Goal: Find specific page/section: Find specific page/section

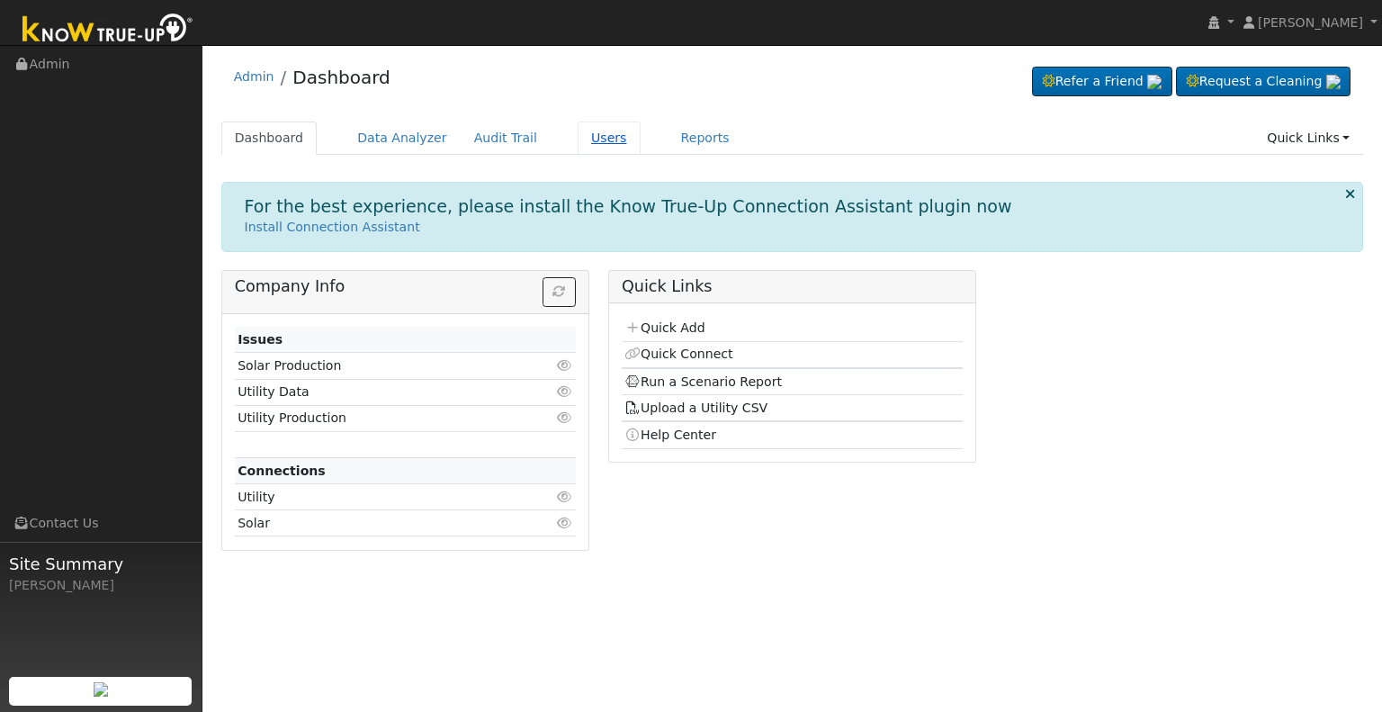
click at [578, 132] on link "Users" at bounding box center [609, 137] width 63 height 33
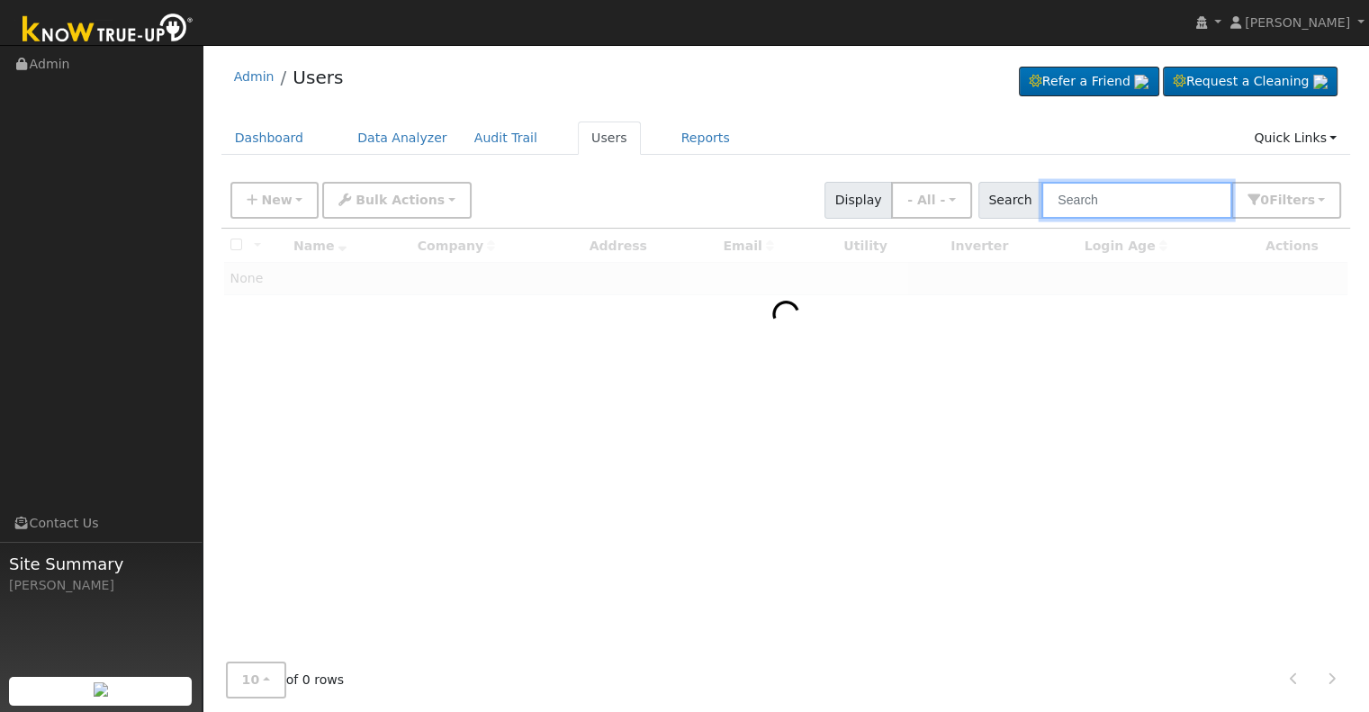
click at [1104, 202] on input "text" at bounding box center [1136, 200] width 191 height 37
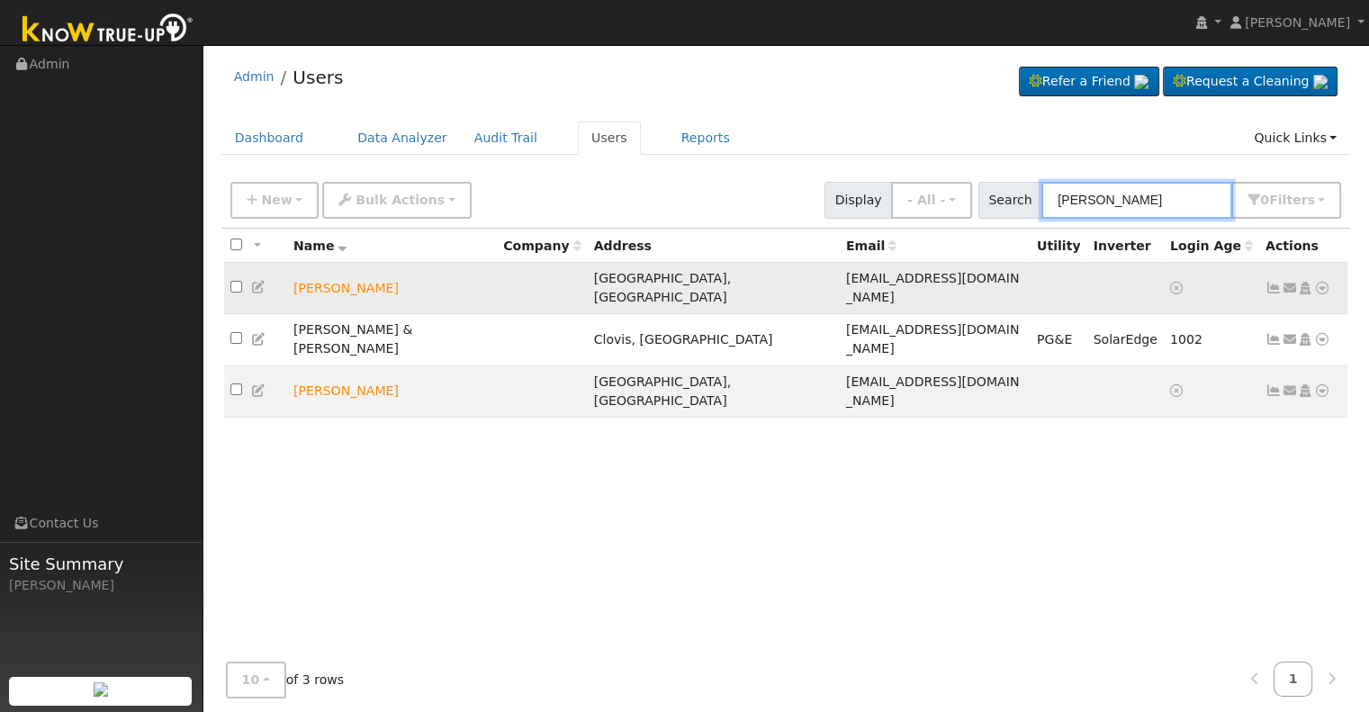
type input "nielsen"
click at [1323, 283] on icon at bounding box center [1322, 288] width 16 height 13
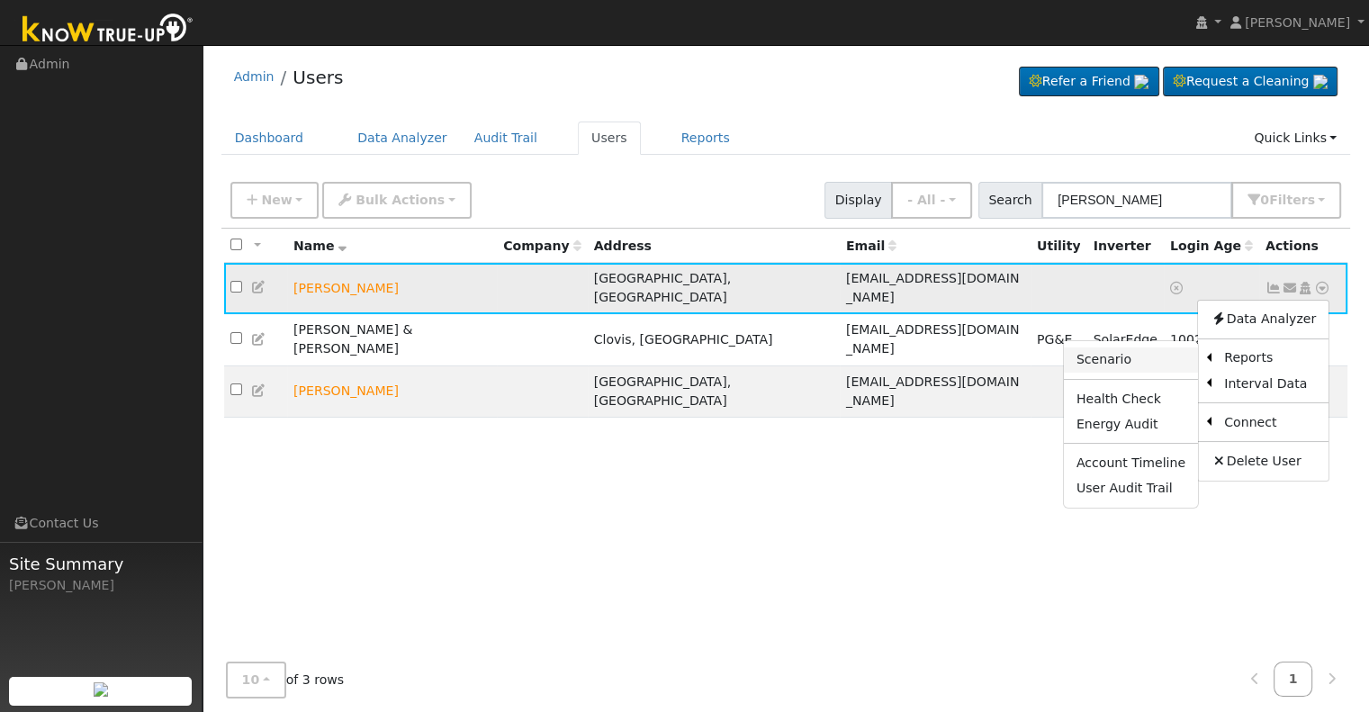
click at [1105, 351] on link "Scenario" at bounding box center [1131, 359] width 134 height 25
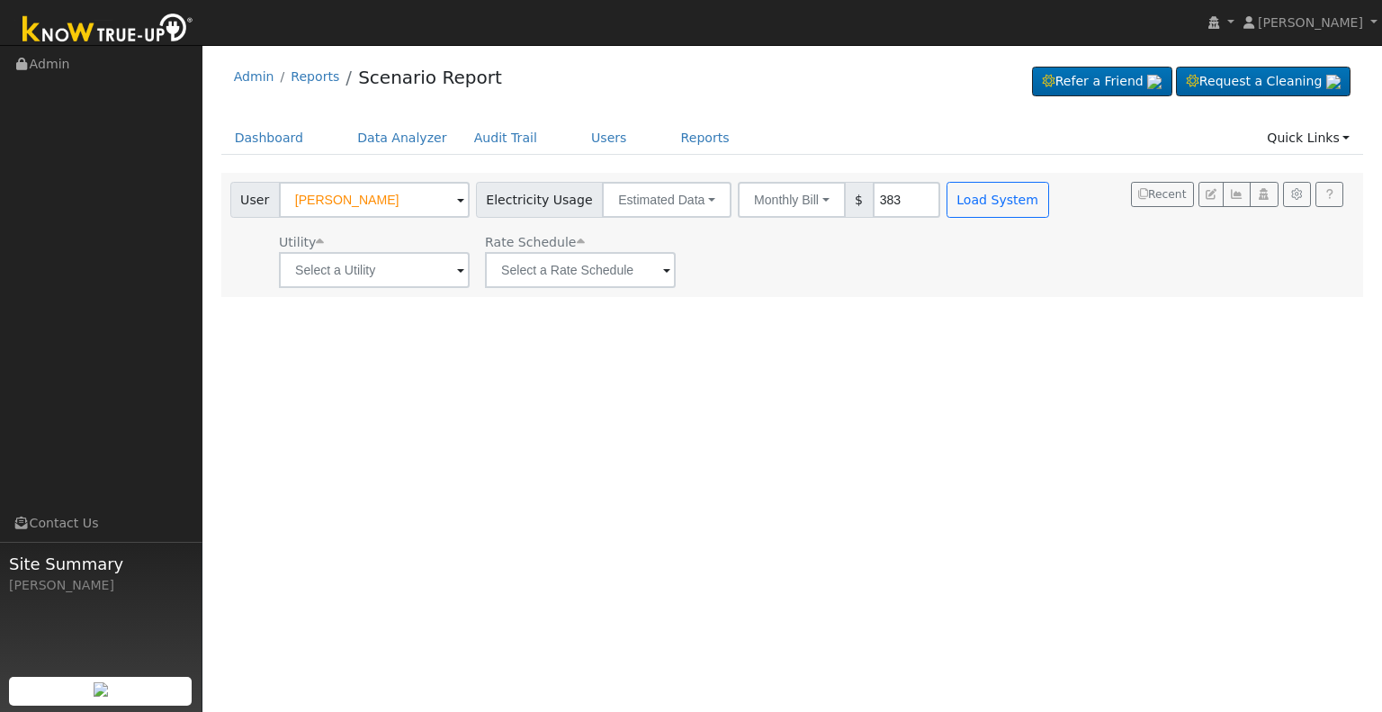
click at [457, 265] on span at bounding box center [460, 271] width 7 height 21
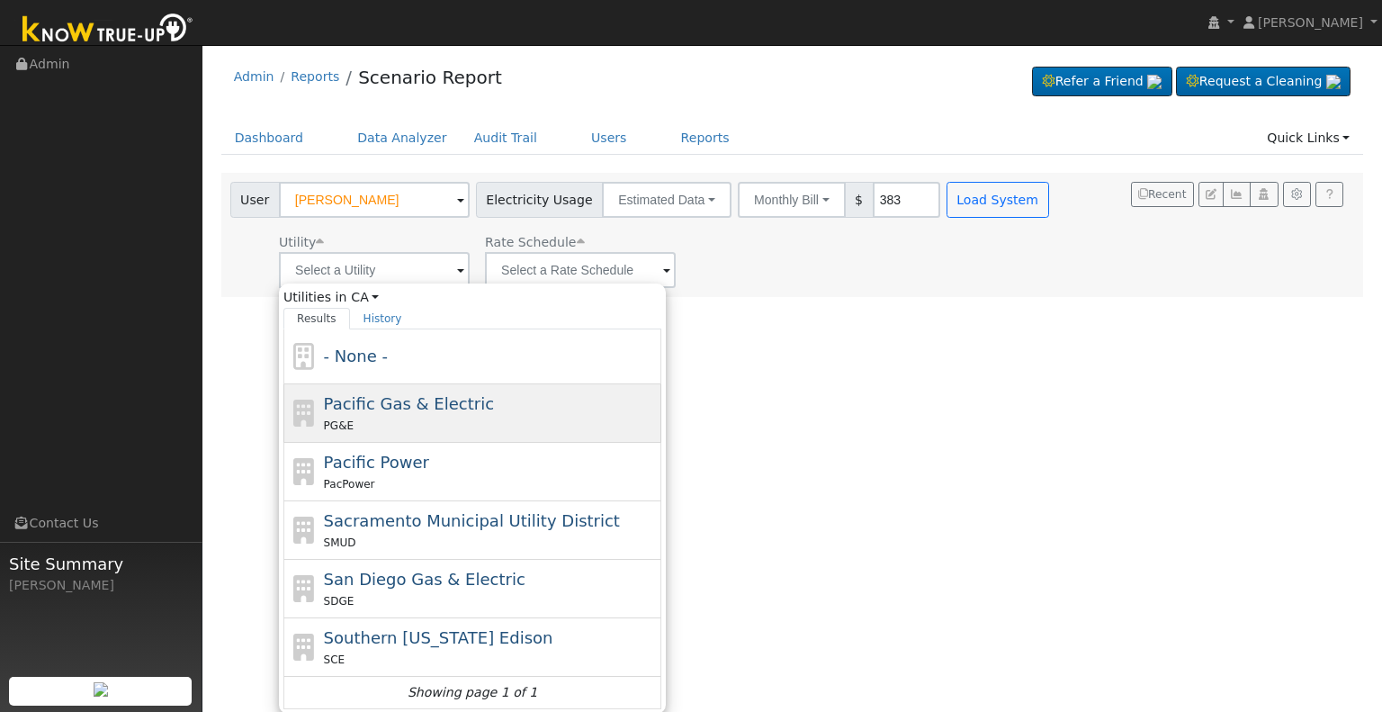
click at [460, 410] on span "Pacific Gas & Electric" at bounding box center [409, 403] width 170 height 19
type input "Pacific Gas & Electric"
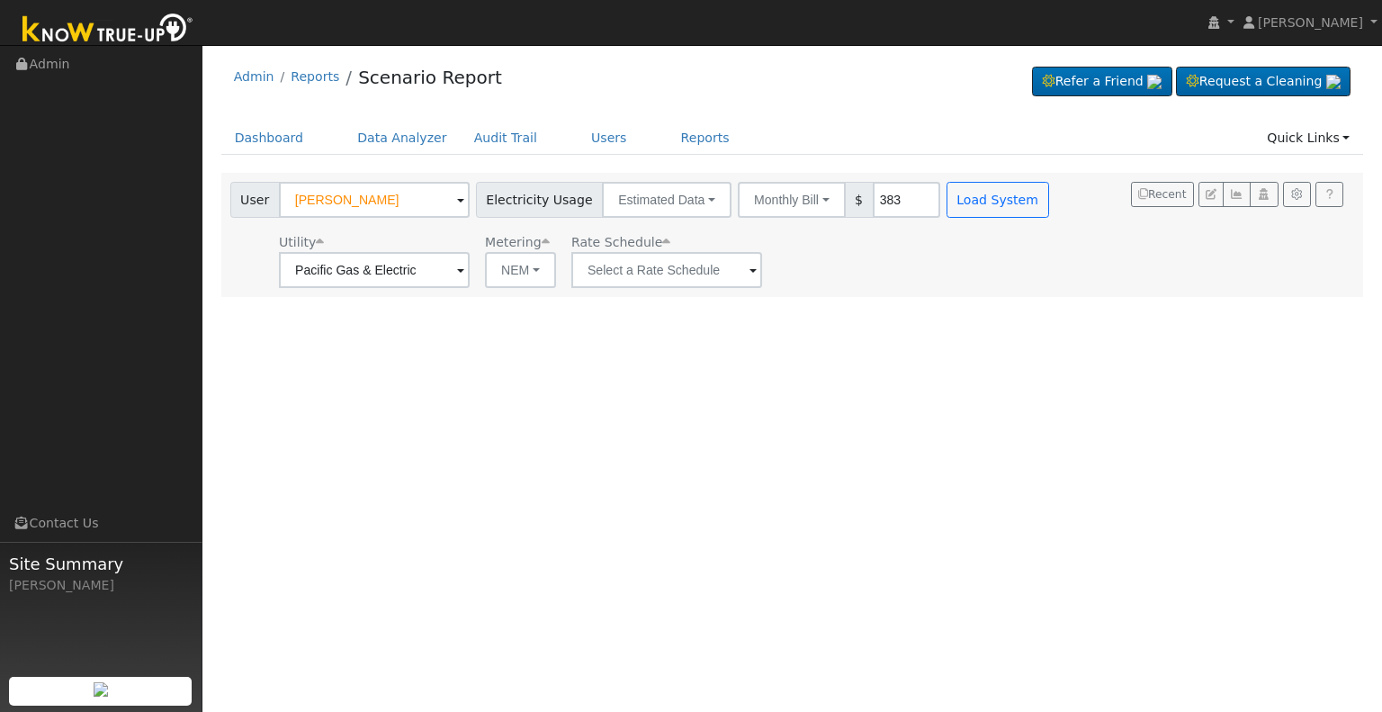
click at [750, 269] on span at bounding box center [753, 271] width 7 height 21
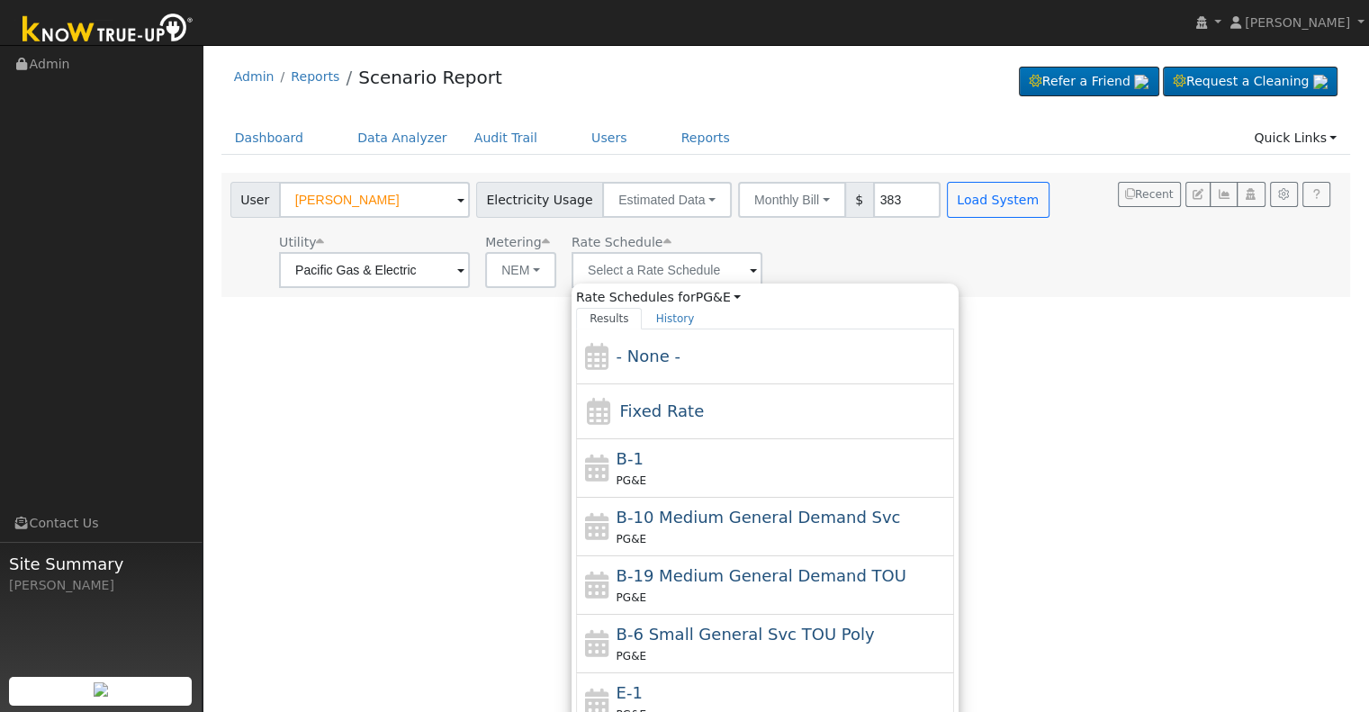
click at [1105, 310] on div "User Profile First name Last name Email Email Notifications No Emails No Emails…" at bounding box center [785, 378] width 1166 height 667
